Goal: Task Accomplishment & Management: Manage account settings

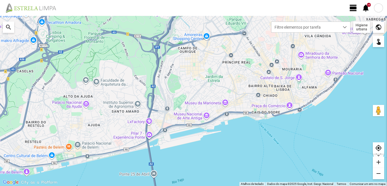
click at [353, 9] on span "view_day" at bounding box center [353, 8] width 9 height 9
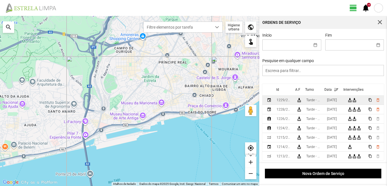
click at [336, 100] on div "[DATE]" at bounding box center [332, 100] width 10 height 4
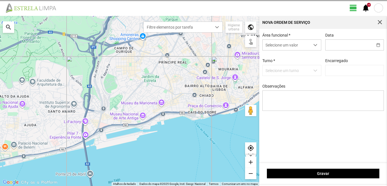
type input "[DATE]"
type input "[PERSON_NAME]"
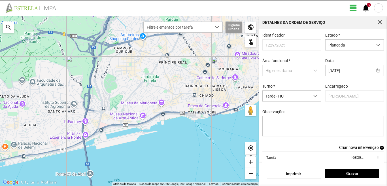
scroll to position [31, 0]
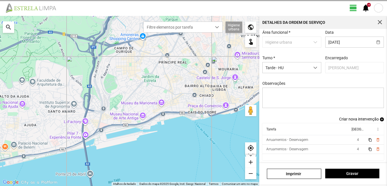
click at [357, 139] on span "4" at bounding box center [358, 140] width 2 height 4
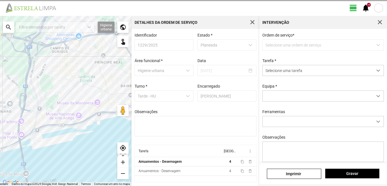
click at [258, 139] on div "Identificador 1229/2025 Estado * Planeada Área funcional * Higiene urbana Data …" at bounding box center [196, 89] width 126 height 112
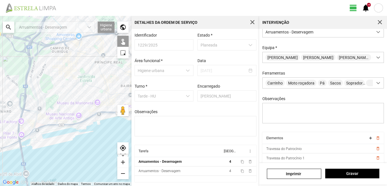
scroll to position [50, 0]
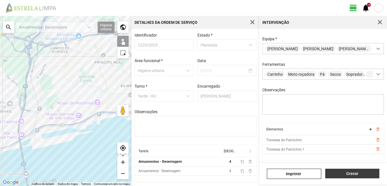
click at [348, 176] on span "Gravar" at bounding box center [352, 173] width 48 height 5
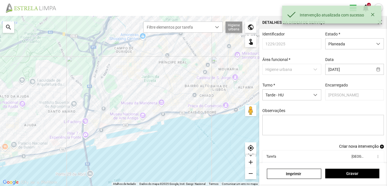
scroll to position [31, 0]
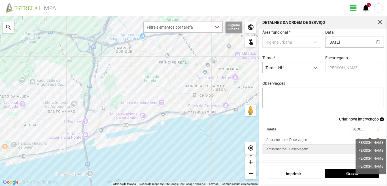
click at [357, 150] on span "4" at bounding box center [358, 149] width 2 height 4
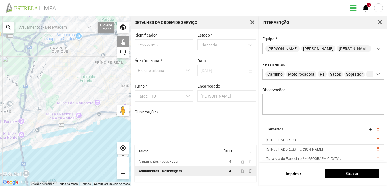
scroll to position [50, 0]
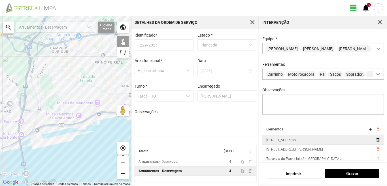
click at [375, 140] on span "delete_outline" at bounding box center [377, 139] width 5 height 5
click at [375, 139] on span "delete_outline" at bounding box center [377, 139] width 5 height 5
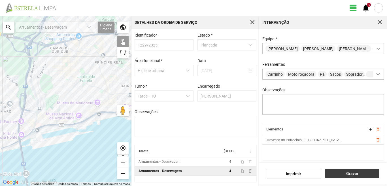
click at [350, 173] on span "Gravar" at bounding box center [352, 173] width 48 height 5
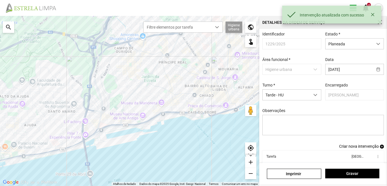
scroll to position [31, 0]
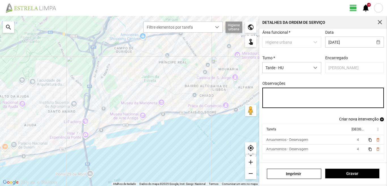
click at [279, 96] on textarea "Observações" at bounding box center [323, 98] width 122 height 20
click at [278, 96] on textarea "Observações" at bounding box center [323, 98] width 122 height 20
click at [291, 93] on textarea "Cesar, João, Sergio, Hélio" at bounding box center [323, 98] width 122 height 20
click at [317, 94] on textarea "Cesar, João, Sérgio, Hélio" at bounding box center [323, 98] width 122 height 20
click at [279, 98] on textarea "Cesar, João, Sérgio, Hélio: Descanso Umaro faltou" at bounding box center [323, 98] width 122 height 20
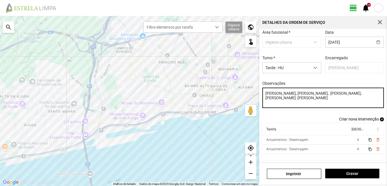
click at [277, 98] on textarea "Cesar, João, Sérgio, Hélio: Descanso Umaro faltou" at bounding box center [323, 98] width 122 height 20
click at [292, 99] on textarea "[PERSON_NAME], [PERSON_NAME], [PERSON_NAME], [PERSON_NAME]: [PERSON_NAME]. falt…" at bounding box center [323, 98] width 122 height 20
type textarea "[PERSON_NAME], [PERSON_NAME], [PERSON_NAME], [PERSON_NAME]: [PERSON_NAME]. falt…"
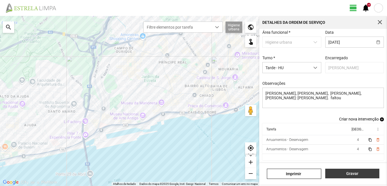
click at [352, 171] on span "Gravar" at bounding box center [352, 173] width 48 height 5
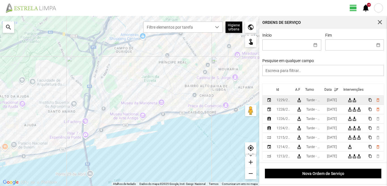
click at [335, 101] on div "[DATE]" at bounding box center [332, 100] width 10 height 4
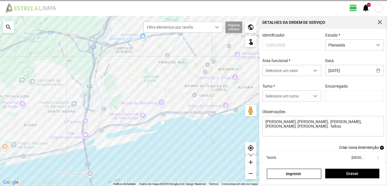
type input "[PERSON_NAME]"
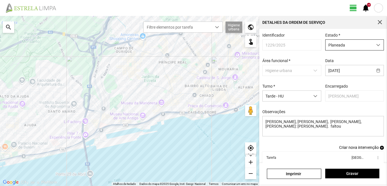
click at [376, 45] on span "dropdown trigger" at bounding box center [378, 45] width 4 height 4
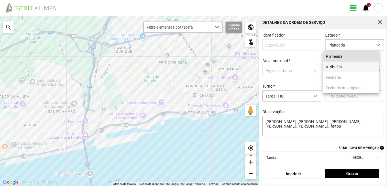
click at [351, 65] on li "Atribuída" at bounding box center [351, 66] width 56 height 10
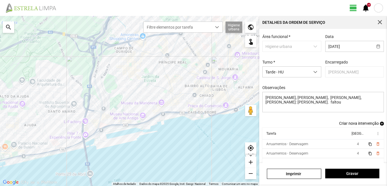
scroll to position [31, 0]
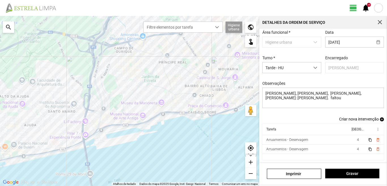
click at [346, 119] on span "Criar nova intervenção" at bounding box center [359, 119] width 40 height 5
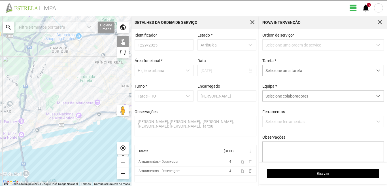
scroll to position [1, 0]
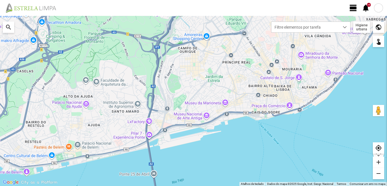
click at [353, 9] on span "view_day" at bounding box center [353, 8] width 9 height 9
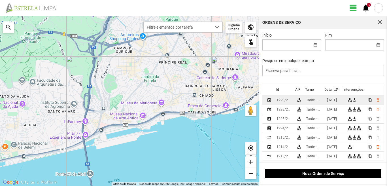
click at [332, 100] on div "[DATE]" at bounding box center [332, 100] width 10 height 4
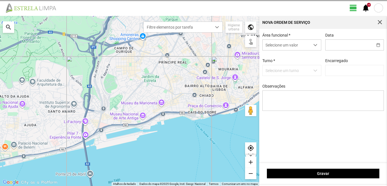
type input "[DATE]"
type input "[PERSON_NAME]"
type textarea "[PERSON_NAME], [PERSON_NAME], [PERSON_NAME], [PERSON_NAME]: [PERSON_NAME]. falt…"
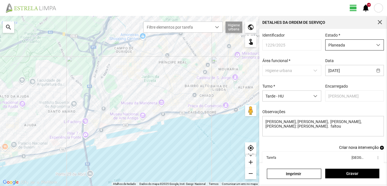
click at [376, 46] on span "dropdown trigger" at bounding box center [378, 45] width 4 height 4
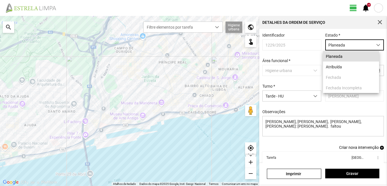
scroll to position [3, 25]
click at [344, 65] on li "Atribuída" at bounding box center [351, 66] width 56 height 10
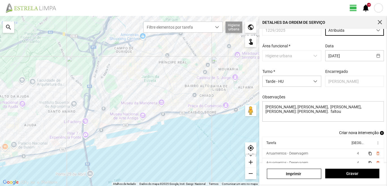
scroll to position [31, 0]
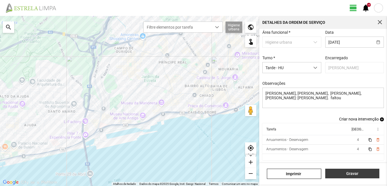
click at [354, 173] on span "Gravar" at bounding box center [352, 173] width 48 height 5
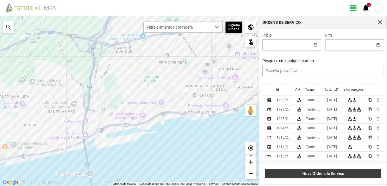
click at [334, 175] on span "Nova Ordem de Serviço" at bounding box center [323, 173] width 111 height 5
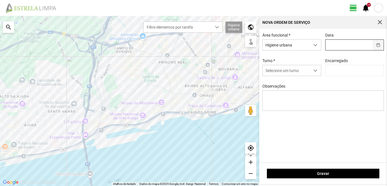
click at [377, 46] on button "button" at bounding box center [378, 45] width 11 height 10
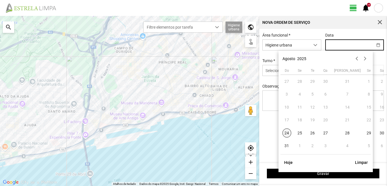
click at [283, 132] on span "24" at bounding box center [287, 132] width 9 height 9
type input "[DATE]"
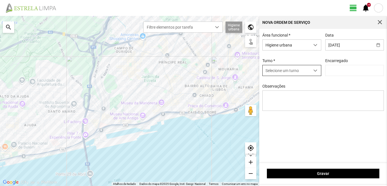
click at [315, 72] on span "dropdown trigger" at bounding box center [315, 71] width 4 height 4
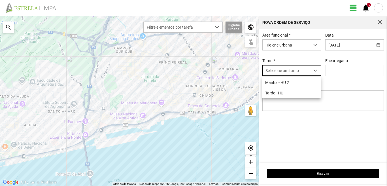
scroll to position [3, 25]
click at [278, 96] on li "Tarde - HU" at bounding box center [291, 93] width 58 height 10
type input "[PERSON_NAME]"
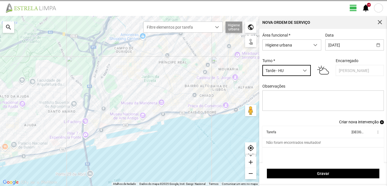
scroll to position [5, 0]
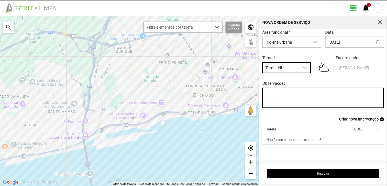
click at [275, 93] on textarea "Observações" at bounding box center [323, 98] width 122 height 20
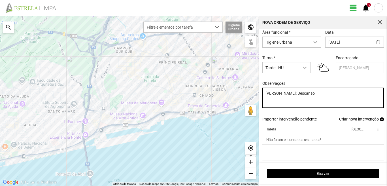
type textarea "[PERSON_NAME]: Descanso"
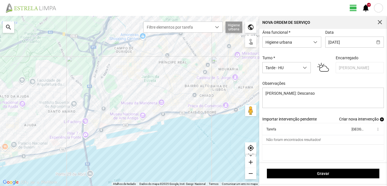
click at [350, 119] on span "Criar nova intervenção" at bounding box center [359, 119] width 40 height 5
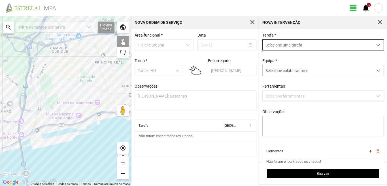
click at [376, 45] on span "dropdown trigger" at bounding box center [378, 45] width 4 height 4
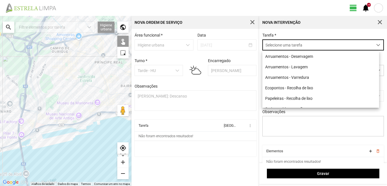
scroll to position [3, 25]
click at [315, 56] on li "Arruamentos - Deservagem" at bounding box center [320, 56] width 117 height 10
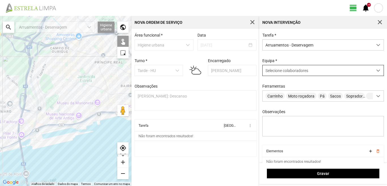
click at [376, 72] on span at bounding box center [378, 71] width 4 height 4
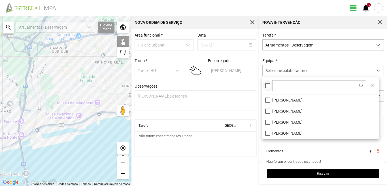
click at [268, 86] on div at bounding box center [267, 85] width 5 height 5
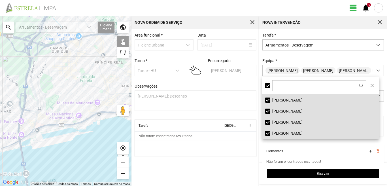
click at [9, 24] on div "search" at bounding box center [8, 27] width 11 height 11
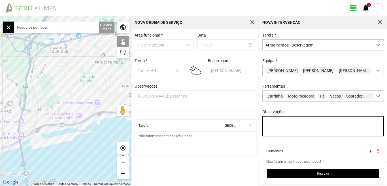
click at [287, 127] on textarea "Observações" at bounding box center [323, 126] width 122 height 20
click at [276, 125] on textarea "Observações" at bounding box center [323, 126] width 122 height 20
type textarea "J"
type textarea "D"
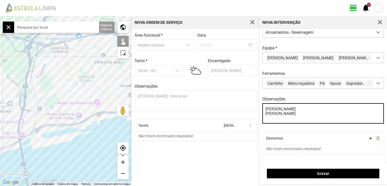
scroll to position [24, 0]
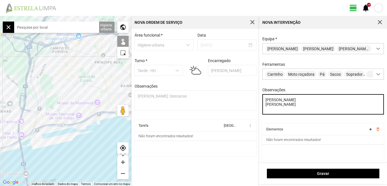
type textarea "[PERSON_NAME] [PERSON_NAME]"
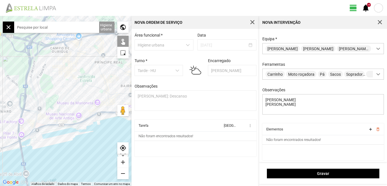
click at [52, 27] on input "text" at bounding box center [56, 27] width 85 height 11
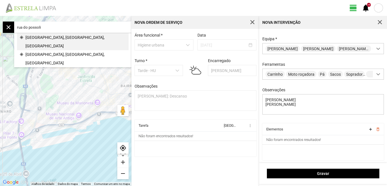
click at [44, 38] on span "[GEOGRAPHIC_DATA], [GEOGRAPHIC_DATA], [GEOGRAPHIC_DATA]" at bounding box center [76, 41] width 100 height 17
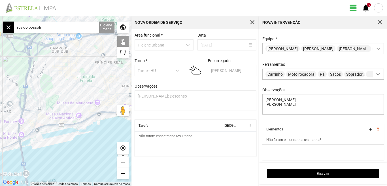
type input "[STREET_ADDRESS]"
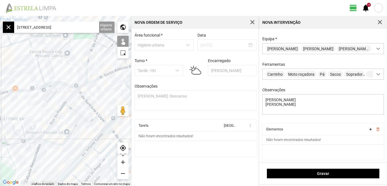
click at [69, 97] on div at bounding box center [65, 101] width 131 height 170
click at [59, 108] on div at bounding box center [65, 101] width 131 height 170
click at [60, 109] on div at bounding box center [65, 101] width 131 height 170
click at [75, 124] on div at bounding box center [65, 101] width 131 height 170
click at [73, 111] on div at bounding box center [65, 101] width 131 height 170
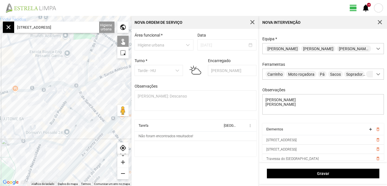
click at [88, 122] on div at bounding box center [65, 101] width 131 height 170
drag, startPoint x: 84, startPoint y: 131, endPoint x: 61, endPoint y: 115, distance: 27.7
click at [61, 115] on div at bounding box center [65, 101] width 131 height 170
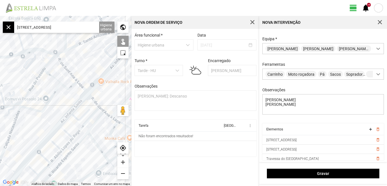
drag, startPoint x: 62, startPoint y: 120, endPoint x: 67, endPoint y: 99, distance: 20.6
click at [67, 99] on div at bounding box center [65, 101] width 131 height 170
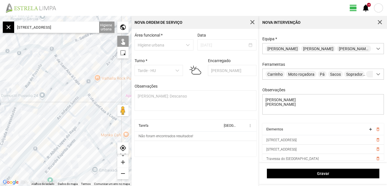
drag, startPoint x: 61, startPoint y: 107, endPoint x: 56, endPoint y: 105, distance: 5.6
click at [56, 105] on div at bounding box center [65, 101] width 131 height 170
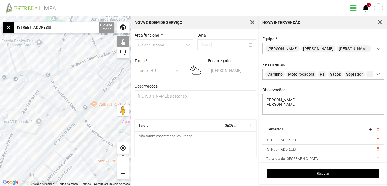
drag, startPoint x: 53, startPoint y: 103, endPoint x: 52, endPoint y: 130, distance: 27.5
click at [52, 130] on div at bounding box center [65, 101] width 131 height 170
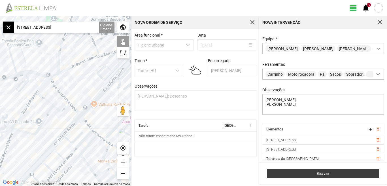
click at [325, 176] on span "Gravar" at bounding box center [323, 173] width 107 height 5
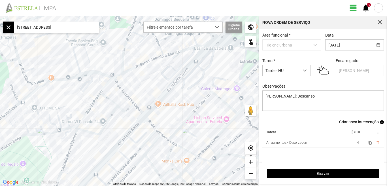
click at [353, 123] on span "Criar nova intervenção" at bounding box center [359, 122] width 40 height 5
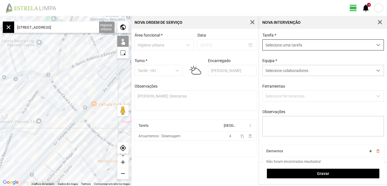
click at [376, 45] on span "dropdown trigger" at bounding box center [378, 45] width 4 height 4
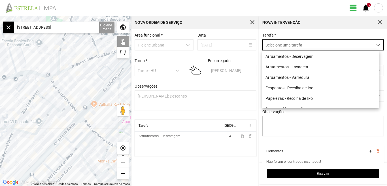
scroll to position [3, 25]
click at [305, 55] on li "Arruamentos - Deservagem" at bounding box center [320, 56] width 117 height 10
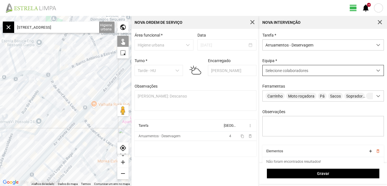
click at [376, 72] on span at bounding box center [378, 71] width 4 height 4
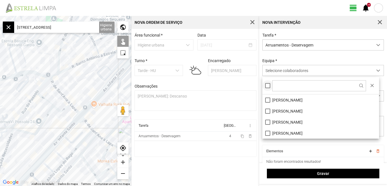
click at [269, 86] on div at bounding box center [267, 85] width 5 height 5
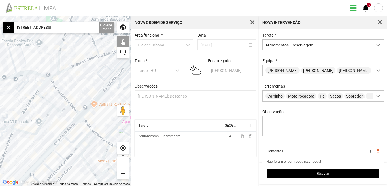
scroll to position [24, 0]
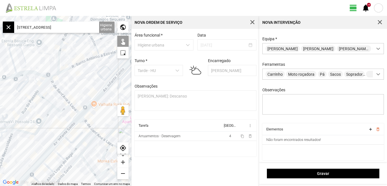
click at [105, 89] on div at bounding box center [65, 101] width 131 height 170
click at [73, 123] on div at bounding box center [65, 101] width 131 height 170
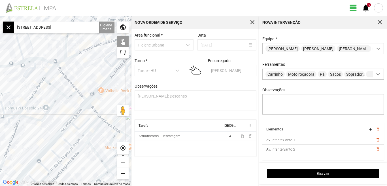
drag, startPoint x: 85, startPoint y: 139, endPoint x: 104, endPoint y: 106, distance: 37.7
click at [104, 107] on div at bounding box center [65, 101] width 131 height 170
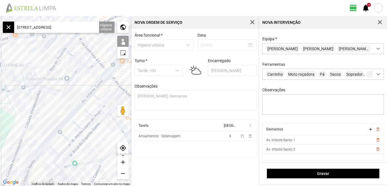
click at [86, 99] on div at bounding box center [65, 101] width 131 height 170
click at [75, 111] on div at bounding box center [65, 101] width 131 height 170
click at [64, 123] on div at bounding box center [65, 101] width 131 height 170
click at [54, 134] on div at bounding box center [65, 101] width 131 height 170
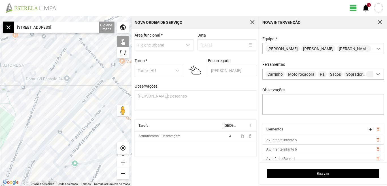
click at [40, 151] on div at bounding box center [65, 101] width 131 height 170
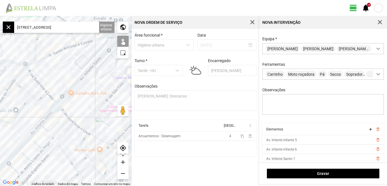
drag, startPoint x: 83, startPoint y: 77, endPoint x: 22, endPoint y: 93, distance: 63.2
click at [22, 93] on div at bounding box center [65, 101] width 131 height 170
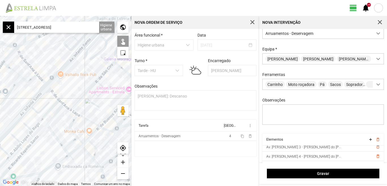
scroll to position [0, 0]
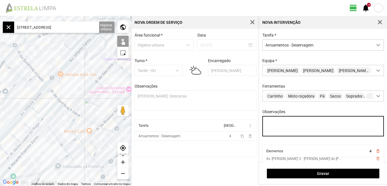
click at [281, 125] on textarea "Observações" at bounding box center [323, 126] width 122 height 20
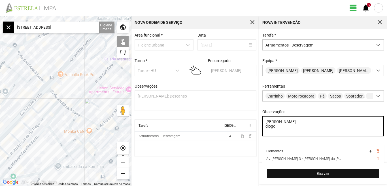
type textarea "[PERSON_NAME] diogo"
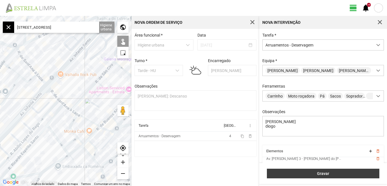
click at [322, 173] on span "Gravar" at bounding box center [323, 173] width 107 height 5
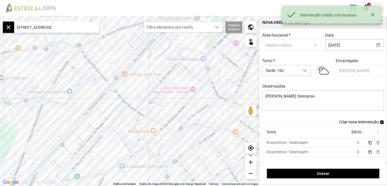
scroll to position [5, 0]
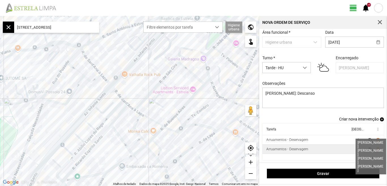
click at [357, 148] on span "4" at bounding box center [358, 149] width 2 height 4
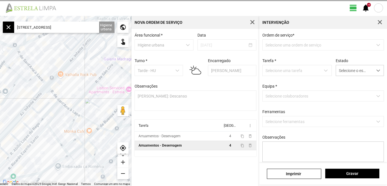
type textarea "[PERSON_NAME] [PERSON_NAME]"
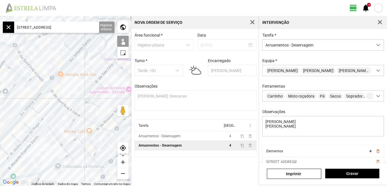
scroll to position [24, 0]
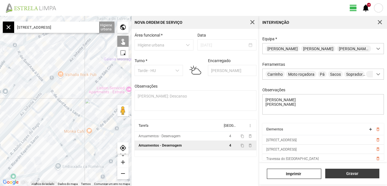
click at [350, 174] on span "Gravar" at bounding box center [352, 173] width 48 height 5
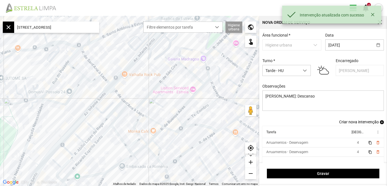
scroll to position [5, 0]
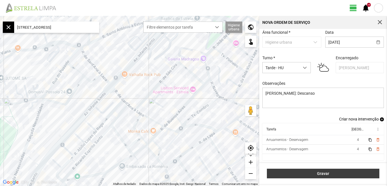
click at [324, 175] on span "Gravar" at bounding box center [323, 173] width 107 height 5
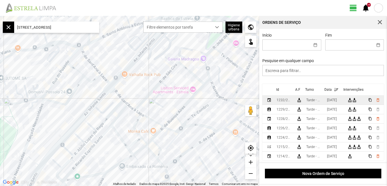
click at [332, 102] on div "[DATE]" at bounding box center [332, 100] width 10 height 4
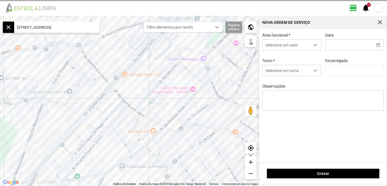
type input "[DATE]"
type input "[PERSON_NAME]"
type textarea "[PERSON_NAME]: Descanso"
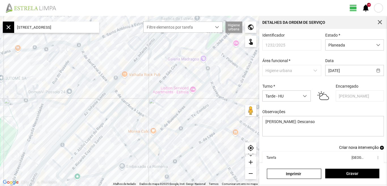
scroll to position [31, 0]
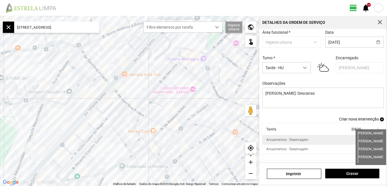
click at [357, 140] on span "4" at bounding box center [358, 140] width 2 height 4
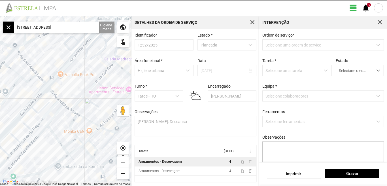
type textarea "[PERSON_NAME] diogo"
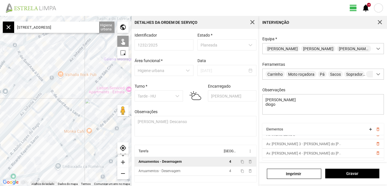
scroll to position [41, 0]
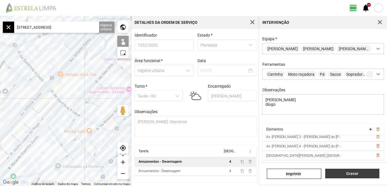
click at [353, 175] on span "Gravar" at bounding box center [352, 173] width 48 height 5
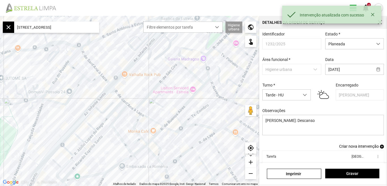
scroll to position [31, 0]
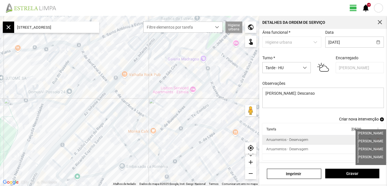
click at [357, 140] on span "4" at bounding box center [358, 140] width 2 height 4
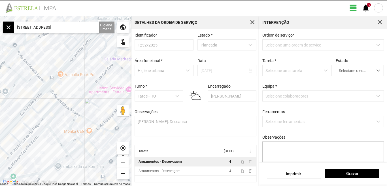
scroll to position [1, 0]
type textarea "[PERSON_NAME] diogo"
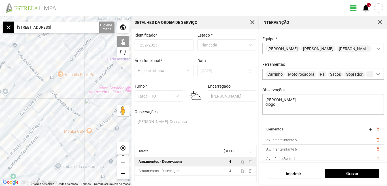
scroll to position [41, 0]
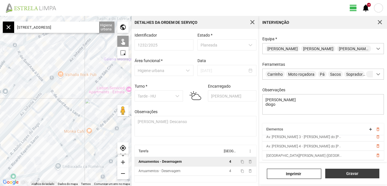
click at [352, 172] on span "Gravar" at bounding box center [352, 173] width 48 height 5
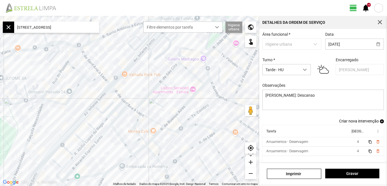
scroll to position [31, 0]
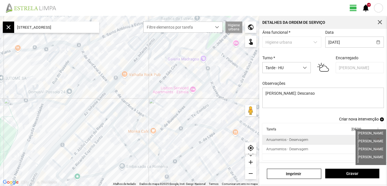
click at [357, 139] on span "4" at bounding box center [358, 140] width 2 height 4
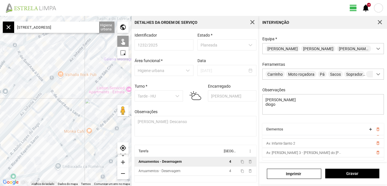
scroll to position [41, 0]
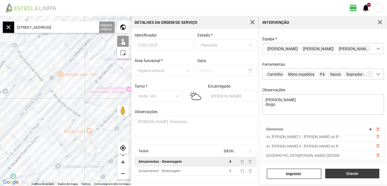
click at [352, 175] on span "Gravar" at bounding box center [352, 173] width 48 height 5
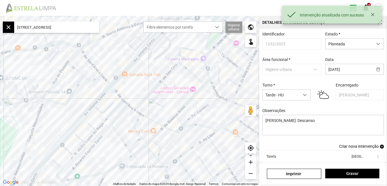
scroll to position [31, 0]
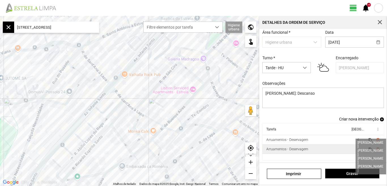
click at [357, 148] on span "4" at bounding box center [358, 149] width 2 height 4
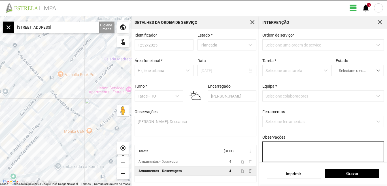
scroll to position [1, 0]
type textarea "[PERSON_NAME] [PERSON_NAME]"
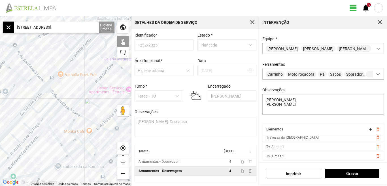
scroll to position [22, 0]
click at [353, 173] on span "Gravar" at bounding box center [352, 173] width 48 height 5
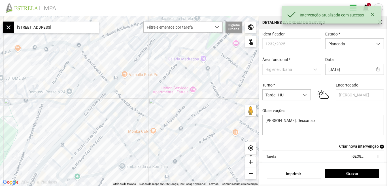
scroll to position [31, 0]
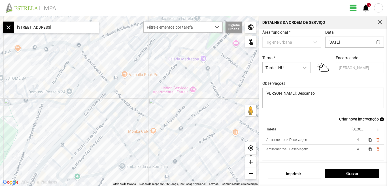
click at [359, 119] on span "Criar nova intervenção" at bounding box center [359, 119] width 40 height 5
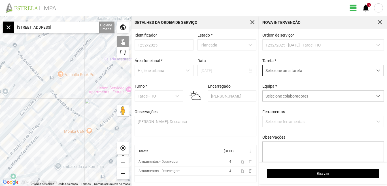
click at [376, 70] on span "dropdown trigger" at bounding box center [378, 71] width 4 height 4
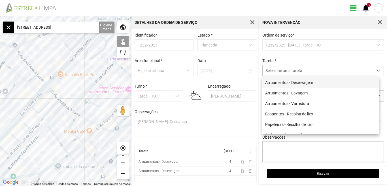
click at [302, 83] on li "Arruamentos - Deservagem" at bounding box center [320, 82] width 117 height 10
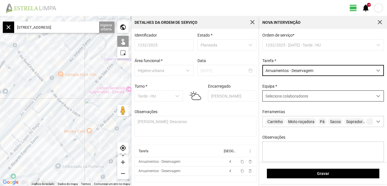
click at [376, 96] on span at bounding box center [378, 96] width 4 height 4
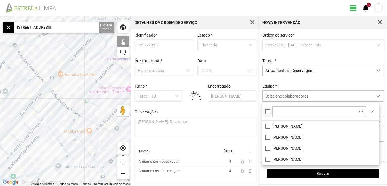
click at [269, 111] on div at bounding box center [267, 111] width 5 height 5
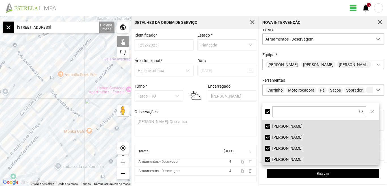
scroll to position [50, 0]
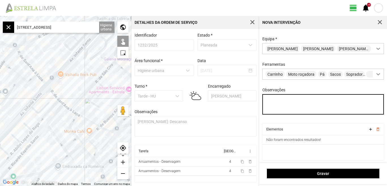
click at [271, 100] on textarea "Observações" at bounding box center [323, 104] width 122 height 20
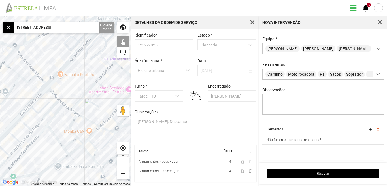
click at [87, 26] on input "[STREET_ADDRESS]" at bounding box center [56, 27] width 85 height 11
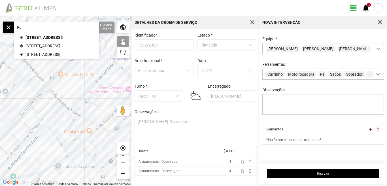
type input "R"
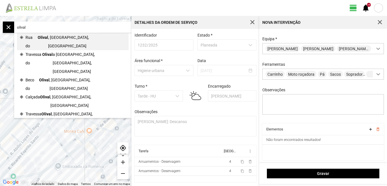
click at [48, 35] on span "Olival" at bounding box center [43, 41] width 10 height 17
type input "[STREET_ADDRESS]"
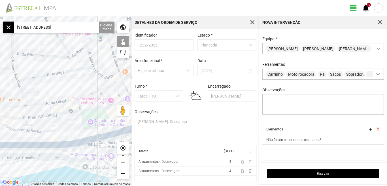
click at [124, 164] on div "add" at bounding box center [122, 161] width 11 height 11
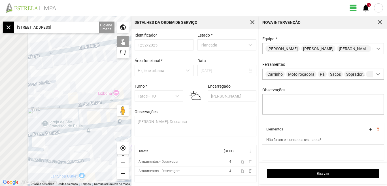
drag, startPoint x: 49, startPoint y: 120, endPoint x: 112, endPoint y: 120, distance: 62.3
click at [112, 120] on div at bounding box center [65, 101] width 131 height 170
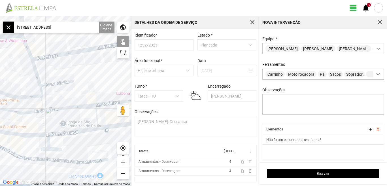
click at [72, 107] on div at bounding box center [65, 101] width 131 height 170
click at [19, 113] on div at bounding box center [65, 101] width 131 height 170
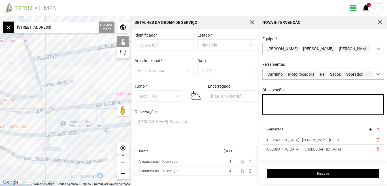
click at [282, 104] on textarea "Observações" at bounding box center [323, 104] width 122 height 20
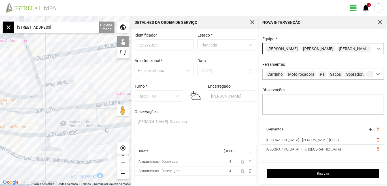
click at [376, 47] on span at bounding box center [378, 49] width 4 height 4
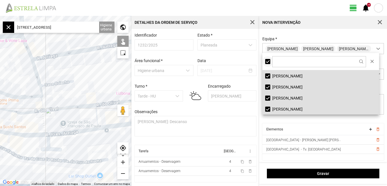
click at [268, 61] on span at bounding box center [268, 61] width 0 height 0
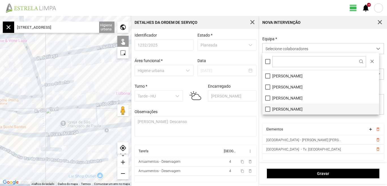
click at [265, 108] on li "[PERSON_NAME]" at bounding box center [320, 108] width 117 height 11
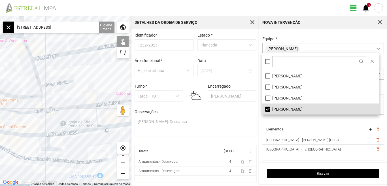
click at [212, 1] on fbc-header "view_day +9 notifications" at bounding box center [193, 8] width 387 height 16
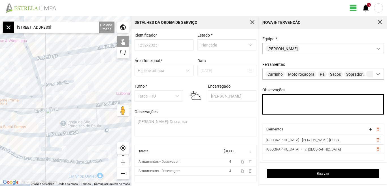
click at [276, 108] on textarea "Observações" at bounding box center [323, 104] width 122 height 20
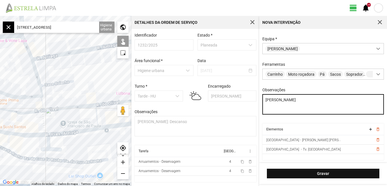
type textarea "[PERSON_NAME]"
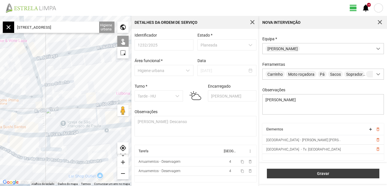
click at [323, 174] on span "Gravar" at bounding box center [323, 173] width 107 height 5
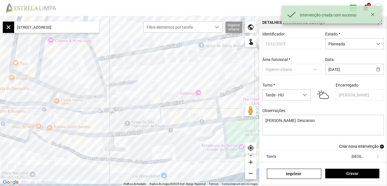
drag, startPoint x: 387, startPoint y: 113, endPoint x: 387, endPoint y: 142, distance: 29.2
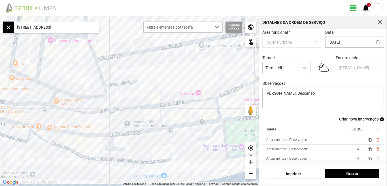
scroll to position [31, 0]
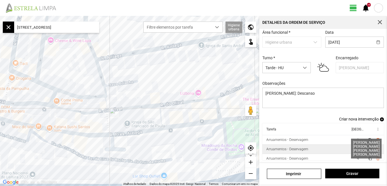
click at [357, 149] on span "4" at bounding box center [358, 149] width 2 height 4
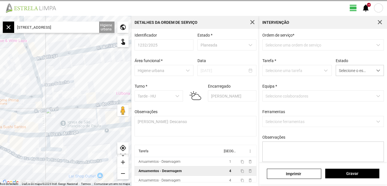
type textarea "[PERSON_NAME] diogo"
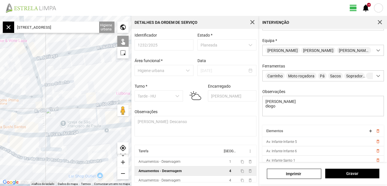
scroll to position [50, 0]
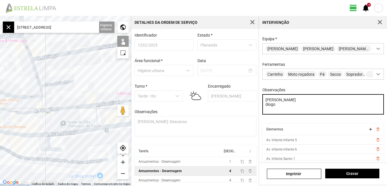
click at [283, 104] on textarea "[PERSON_NAME] diogo" at bounding box center [323, 104] width 122 height 20
drag, startPoint x: 265, startPoint y: 99, endPoint x: 306, endPoint y: 129, distance: 50.9
click at [306, 129] on div "Ordem de serviço * 1232/2025 - [DATE] - Tarde - HU Tarefa * Arruamentos - Deser…" at bounding box center [323, 96] width 128 height 134
type textarea "[PERSON_NAME] [PERSON_NAME]"
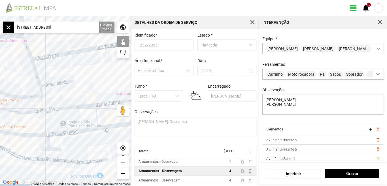
click at [84, 28] on input "[STREET_ADDRESS]" at bounding box center [56, 27] width 85 height 11
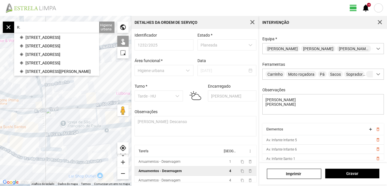
type input "R"
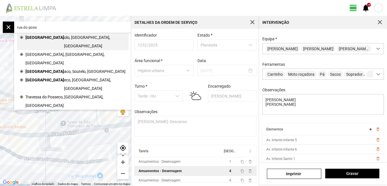
click at [64, 36] on span "olo, [GEOGRAPHIC_DATA], [GEOGRAPHIC_DATA]" at bounding box center [95, 41] width 62 height 17
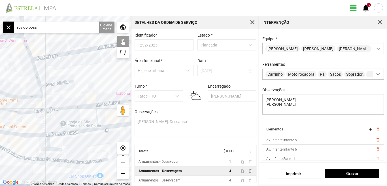
type input "[STREET_ADDRESS]"
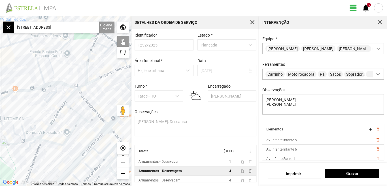
click at [70, 94] on div at bounding box center [65, 101] width 131 height 170
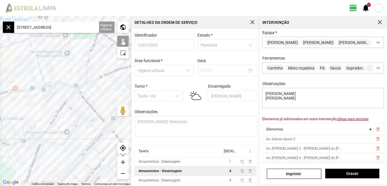
scroll to position [50, 0]
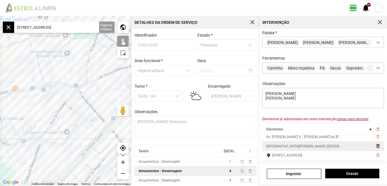
click at [375, 146] on span "delete_outline" at bounding box center [377, 146] width 5 height 5
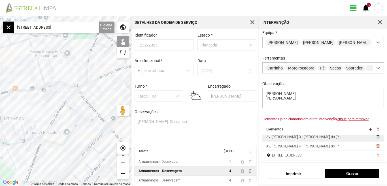
click at [375, 145] on span "delete_outline" at bounding box center [377, 146] width 5 height 5
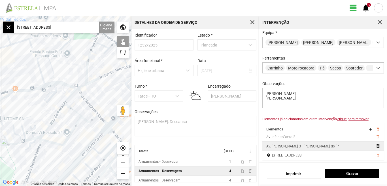
click at [375, 145] on span "delete_outline" at bounding box center [377, 146] width 5 height 5
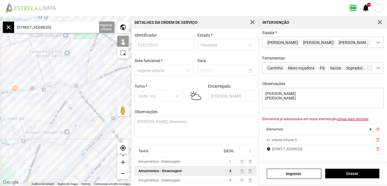
scroll to position [0, 0]
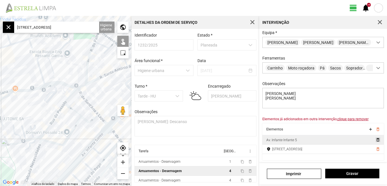
click at [375, 140] on span "delete_outline" at bounding box center [377, 139] width 5 height 5
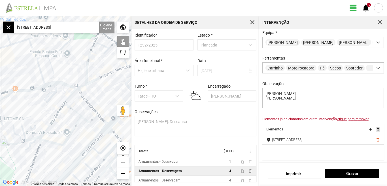
click at [375, 129] on span "delete_outline" at bounding box center [377, 129] width 5 height 5
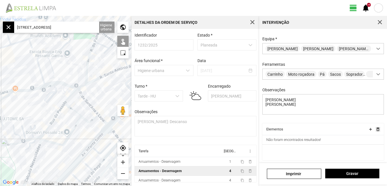
scroll to position [50, 0]
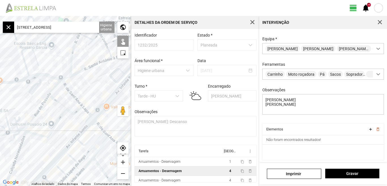
drag, startPoint x: 86, startPoint y: 140, endPoint x: 65, endPoint y: 129, distance: 23.7
click at [65, 129] on div at bounding box center [65, 101] width 131 height 170
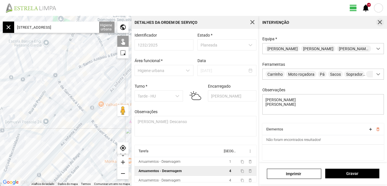
click at [381, 20] on span "button" at bounding box center [379, 22] width 5 height 5
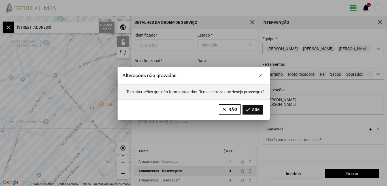
click at [257, 106] on button "Sim" at bounding box center [253, 110] width 20 height 10
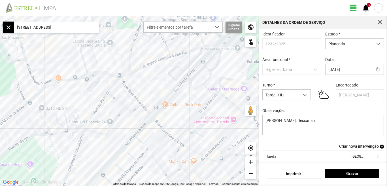
scroll to position [31, 0]
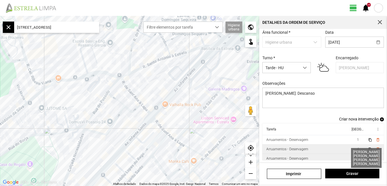
click at [357, 158] on span "4" at bounding box center [358, 158] width 2 height 4
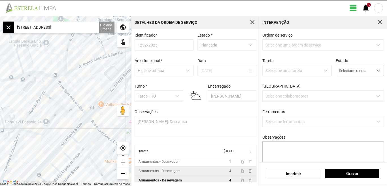
type textarea "[PERSON_NAME] [PERSON_NAME]"
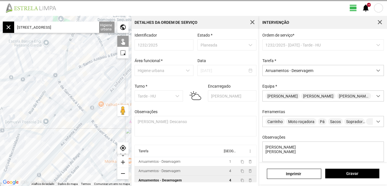
scroll to position [50, 0]
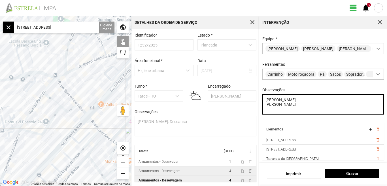
drag, startPoint x: 266, startPoint y: 99, endPoint x: 310, endPoint y: 120, distance: 48.9
click at [310, 120] on div "Ordem de serviço * 1232/2025 - [DATE] - [PERSON_NAME] * Arruamentos - Deservage…" at bounding box center [323, 55] width 126 height 138
type textarea "[PERSON_NAME] [PERSON_NAME]"
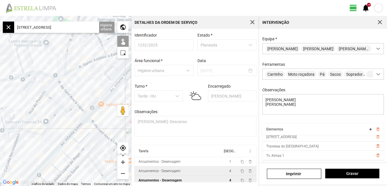
scroll to position [22, 0]
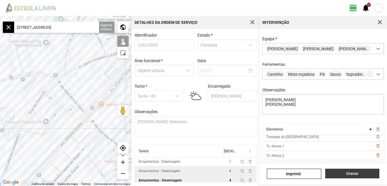
click at [351, 172] on span "Gravar" at bounding box center [352, 173] width 48 height 5
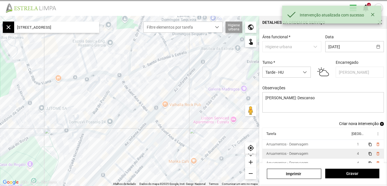
scroll to position [31, 0]
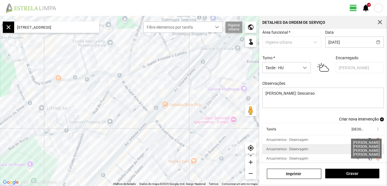
click at [357, 149] on span "4" at bounding box center [358, 149] width 2 height 4
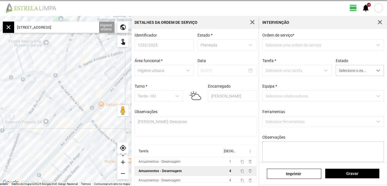
type textarea "[PERSON_NAME] diogo"
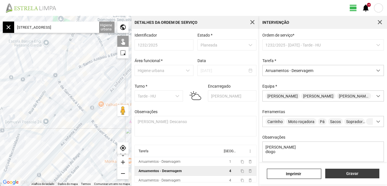
click at [354, 173] on span "Gravar" at bounding box center [352, 173] width 48 height 5
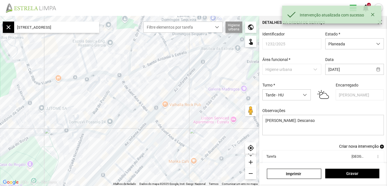
scroll to position [31, 0]
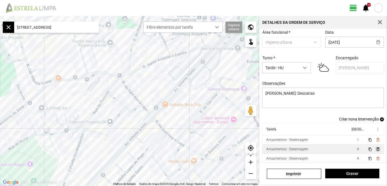
click at [375, 148] on span "delete_outline" at bounding box center [377, 149] width 5 height 5
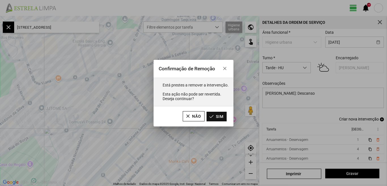
click at [219, 116] on button "Sim" at bounding box center [217, 117] width 20 height 10
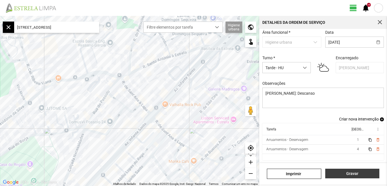
click at [353, 173] on span "Gravar" at bounding box center [352, 173] width 48 height 5
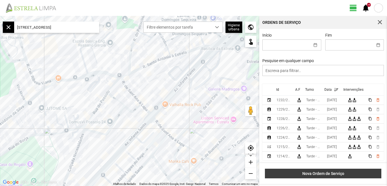
click at [338, 175] on span "Nova Ordem de Serviço" at bounding box center [323, 173] width 111 height 5
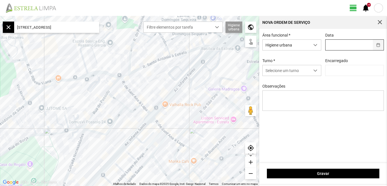
click at [379, 46] on button "button" at bounding box center [378, 45] width 11 height 10
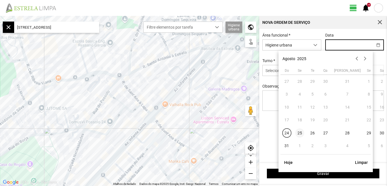
click at [298, 132] on span "25" at bounding box center [299, 132] width 9 height 9
type input "[DATE]"
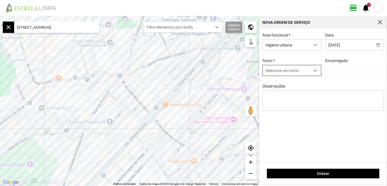
click at [315, 69] on span "dropdown trigger" at bounding box center [315, 71] width 4 height 4
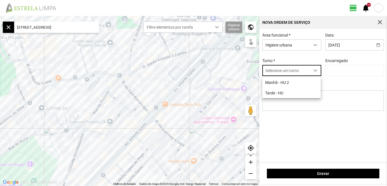
scroll to position [3, 25]
click at [281, 93] on li "Tarde - HU" at bounding box center [291, 93] width 58 height 10
type input "[PERSON_NAME]"
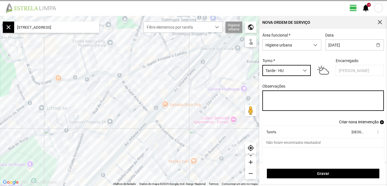
click at [281, 102] on textarea "Observações" at bounding box center [323, 100] width 122 height 20
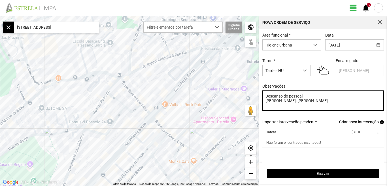
type textarea "Descanso do pessoal [PERSON_NAME]: [PERSON_NAME]"
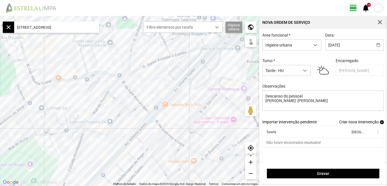
click at [362, 124] on span "Criar nova intervenção" at bounding box center [359, 122] width 40 height 5
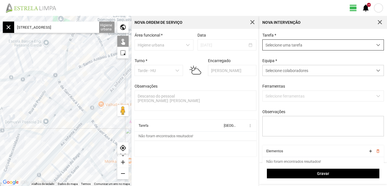
click at [376, 43] on span "dropdown trigger" at bounding box center [378, 45] width 4 height 4
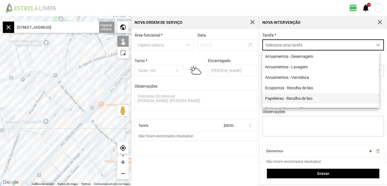
click at [304, 98] on li "Papeleiras - Recolha de lixo" at bounding box center [320, 98] width 117 height 10
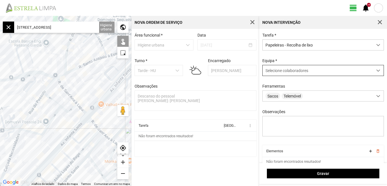
click at [375, 68] on div at bounding box center [378, 70] width 11 height 10
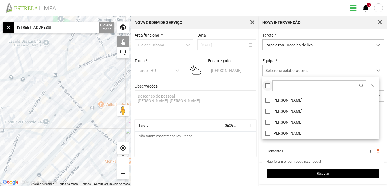
click at [269, 88] on div at bounding box center [267, 85] width 5 height 5
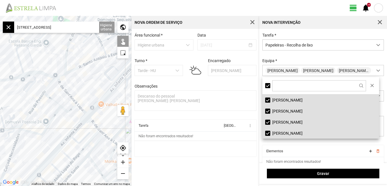
click at [64, 75] on div at bounding box center [65, 101] width 131 height 170
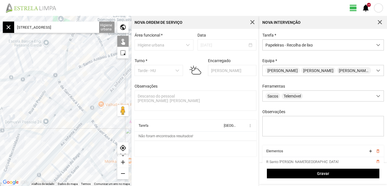
scroll to position [24, 0]
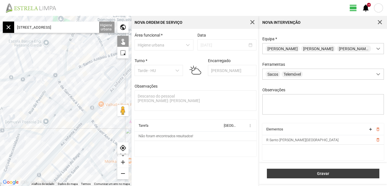
click at [323, 174] on span "Gravar" at bounding box center [323, 173] width 107 height 5
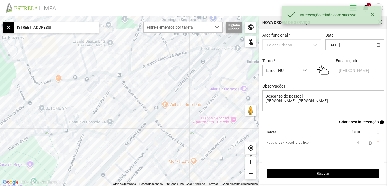
scroll to position [5, 0]
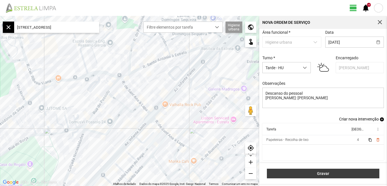
click at [321, 173] on span "Gravar" at bounding box center [323, 173] width 107 height 5
